Goal: Task Accomplishment & Management: Manage account settings

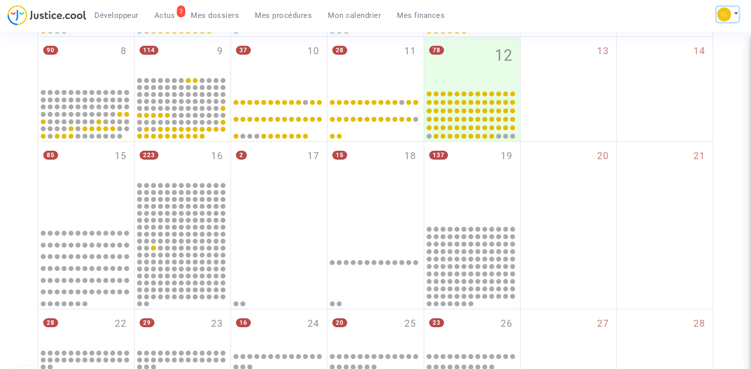
click at [726, 9] on img at bounding box center [724, 14] width 14 height 14
click at [667, 87] on link "Déconnexion" at bounding box center [688, 83] width 100 height 16
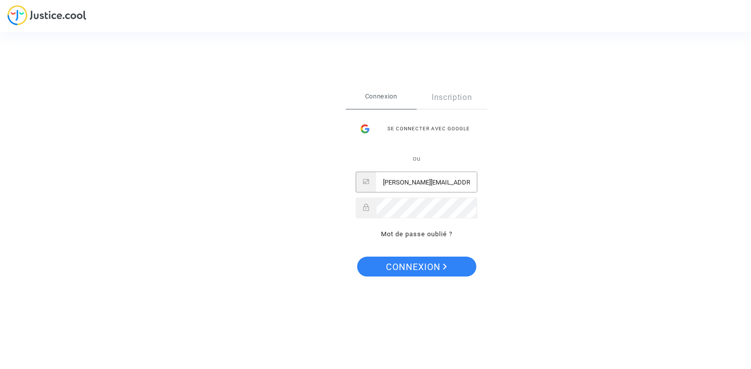
click at [423, 180] on input "[PERSON_NAME][EMAIL_ADDRESS][DOMAIN_NAME]" at bounding box center [426, 182] width 101 height 20
drag, startPoint x: 437, startPoint y: 179, endPoint x: 403, endPoint y: 180, distance: 33.3
click at [403, 180] on input "[PERSON_NAME][EMAIL_ADDRESS][DOMAIN_NAME]" at bounding box center [426, 182] width 101 height 20
click at [417, 181] on input "[PERSON_NAME][EMAIL_ADDRESS][DOMAIN_NAME]" at bounding box center [426, 182] width 101 height 20
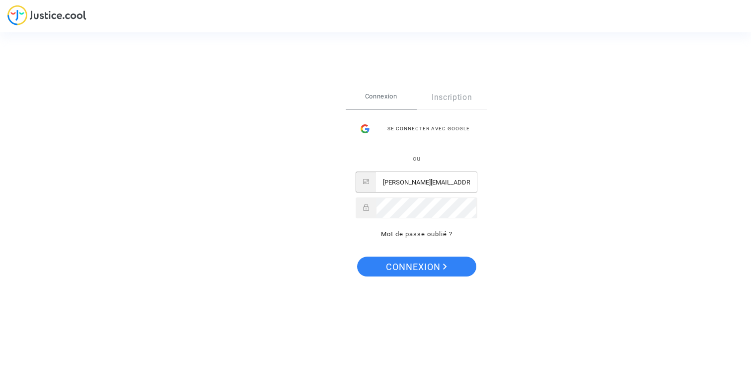
click at [417, 181] on input "[PERSON_NAME][EMAIL_ADDRESS][DOMAIN_NAME]" at bounding box center [426, 182] width 101 height 20
type input "[PERSON_NAME][EMAIL_ADDRESS][DOMAIN_NAME]"
click at [357, 256] on button "Connexion" at bounding box center [416, 266] width 119 height 20
